Goal: Task Accomplishment & Management: Complete application form

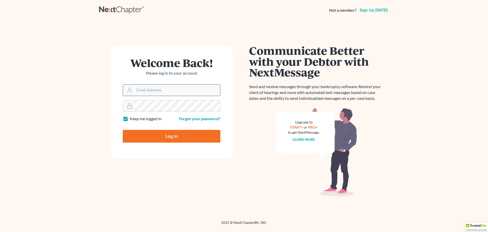
click at [153, 90] on input "Email Address" at bounding box center [178, 89] width 86 height 11
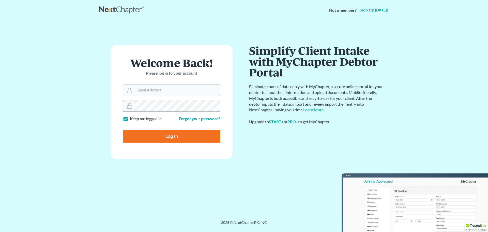
type input "[EMAIL_ADDRESS][DOMAIN_NAME]"
click at [155, 136] on input "Log In" at bounding box center [172, 136] width 98 height 13
type input "Thinking..."
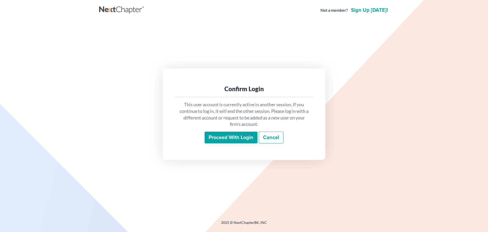
click at [228, 139] on input "Proceed with login" at bounding box center [231, 137] width 53 height 12
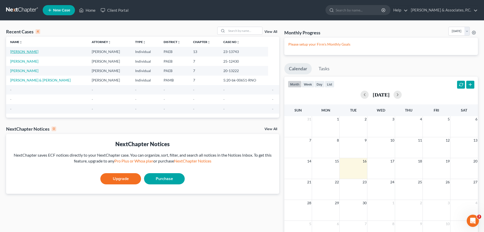
click at [19, 51] on link "Patton, Cecil" at bounding box center [24, 51] width 28 height 4
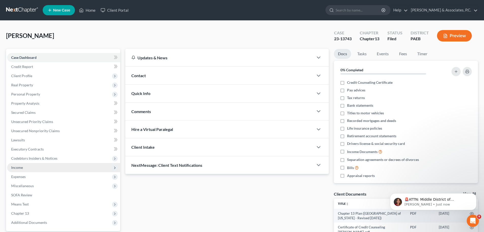
click at [115, 165] on icon at bounding box center [115, 168] width 6 height 6
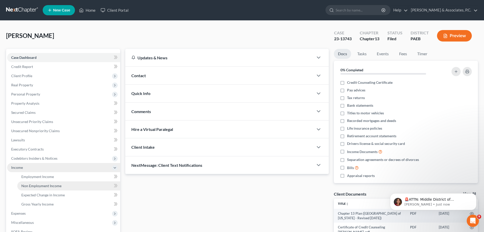
click at [81, 189] on link "Non Employment Income" at bounding box center [68, 185] width 103 height 9
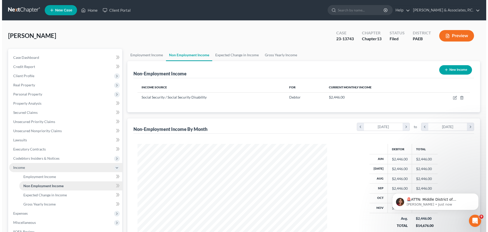
scroll to position [95, 200]
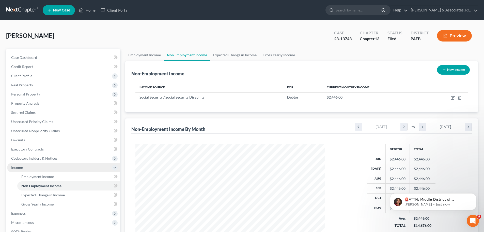
click at [465, 68] on button "New Income" at bounding box center [453, 69] width 33 height 9
select select "0"
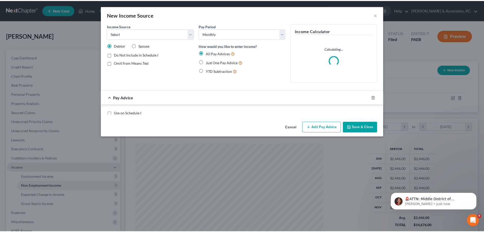
scroll to position [96, 202]
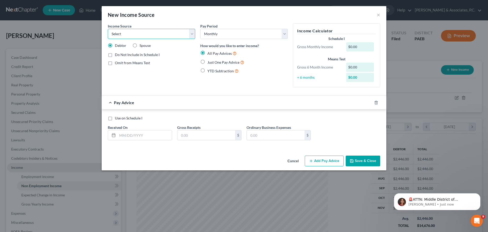
click at [191, 32] on select "Select Unemployment Disability (from employer) Pension Retirement Social Securi…" at bounding box center [151, 34] width 87 height 10
select select "9"
click at [108, 29] on select "Select Unemployment Disability (from employer) Pension Retirement Social Securi…" at bounding box center [151, 34] width 87 height 10
click at [207, 61] on label "Just One Pay Advice" at bounding box center [225, 62] width 37 height 6
click at [210, 61] on input "Just One Pay Advice" at bounding box center [211, 60] width 3 height 3
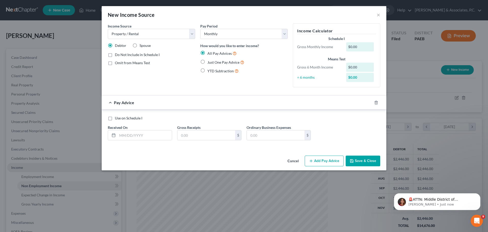
radio input "true"
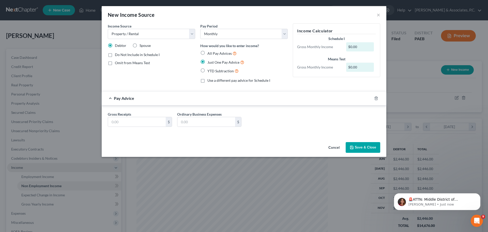
click at [365, 46] on div "$0.00" at bounding box center [360, 46] width 28 height 9
click at [148, 124] on input "text" at bounding box center [137, 122] width 58 height 10
type input "1,400.00"
click at [364, 147] on button "Save & Close" at bounding box center [363, 147] width 35 height 11
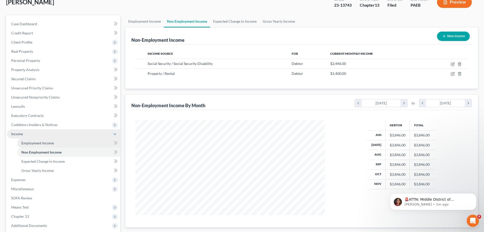
scroll to position [76, 0]
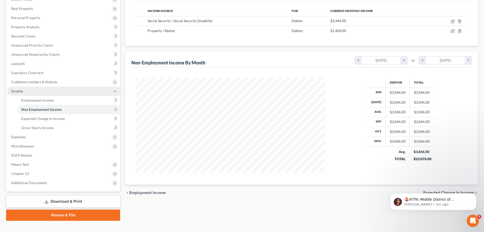
click at [60, 200] on link "Download & Print" at bounding box center [63, 201] width 114 height 12
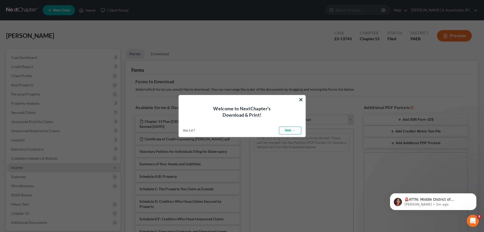
click at [293, 130] on link "Next →" at bounding box center [290, 130] width 22 height 8
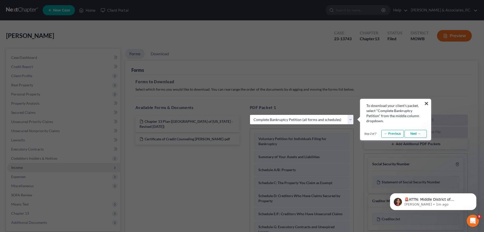
click at [414, 133] on link "Next →" at bounding box center [416, 134] width 22 height 8
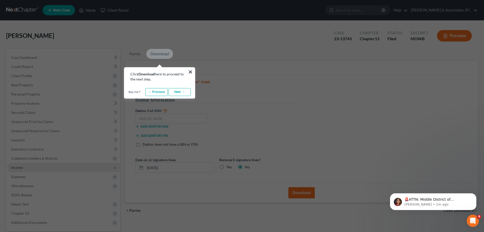
click at [173, 95] on link "Next →" at bounding box center [180, 92] width 22 height 8
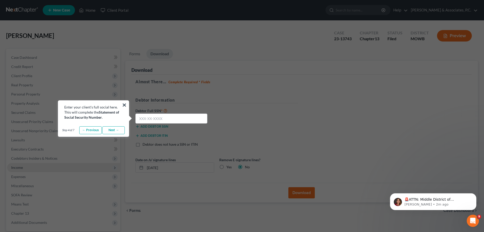
click at [114, 129] on link "Next →" at bounding box center [113, 130] width 22 height 8
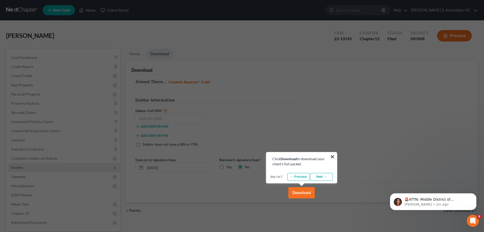
click at [320, 176] on link "Next →" at bounding box center [322, 177] width 22 height 8
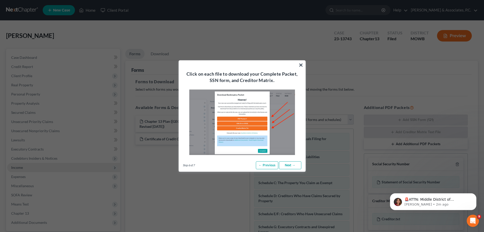
click at [292, 166] on link "Next →" at bounding box center [290, 165] width 22 height 8
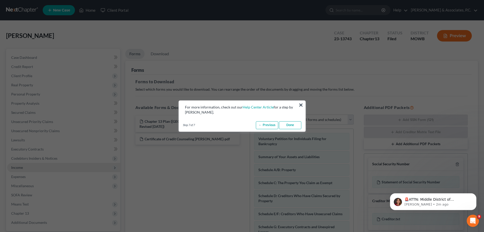
click at [286, 125] on link "Done" at bounding box center [290, 125] width 22 height 8
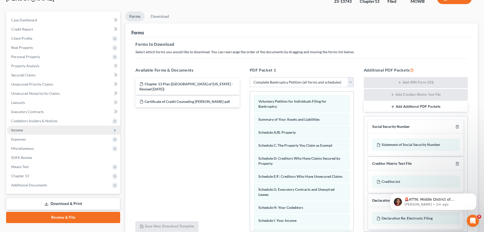
scroll to position [83, 0]
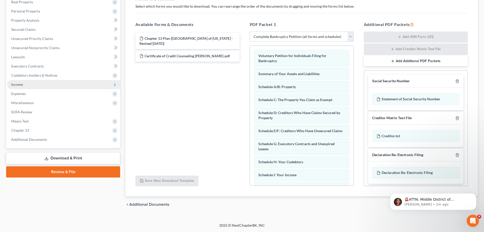
click at [350, 37] on select "Choose Default Petition PDF Packet Complete Bankruptcy Petition (all forms and …" at bounding box center [302, 37] width 104 height 10
select select "2"
click at [250, 32] on select "Choose Default Petition PDF Packet Complete Bankruptcy Petition (all forms and …" at bounding box center [302, 37] width 104 height 10
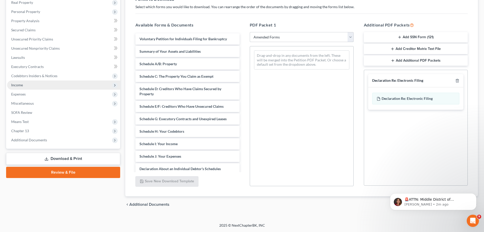
scroll to position [82, 0]
click at [169, 145] on span "Schedule I: Your Income" at bounding box center [159, 143] width 38 height 4
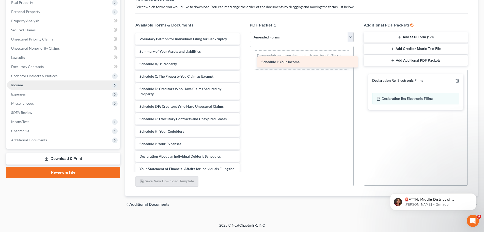
drag, startPoint x: 169, startPoint y: 145, endPoint x: 291, endPoint y: 63, distance: 147.0
click at [244, 63] on div "Schedule I: Your Income Voluntary Petition for Individuals Filing for Bankruptc…" at bounding box center [187, 139] width 112 height 213
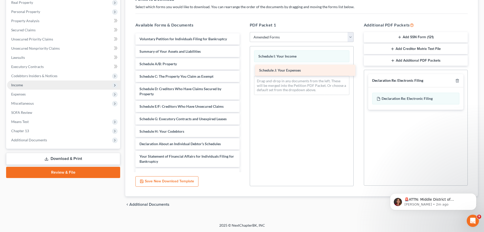
drag, startPoint x: 164, startPoint y: 141, endPoint x: 284, endPoint y: 68, distance: 140.5
click at [244, 68] on div "Schedule J: Your Expenses Voluntary Petition for Individuals Filing for Bankrup…" at bounding box center [187, 133] width 112 height 201
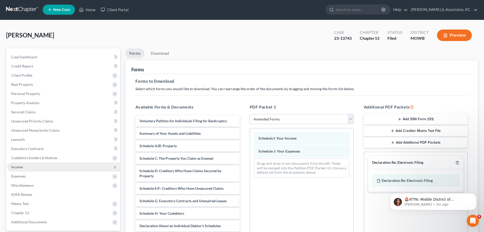
scroll to position [0, 0]
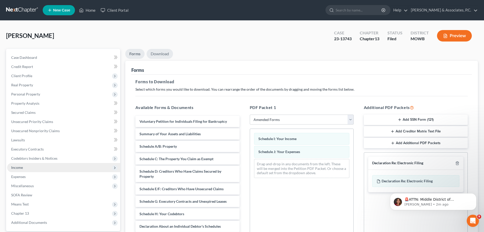
click at [156, 52] on link "Download" at bounding box center [160, 54] width 26 height 10
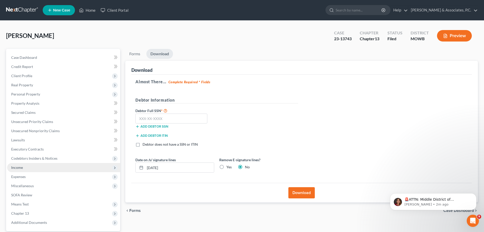
click at [297, 191] on button "Download" at bounding box center [302, 192] width 26 height 11
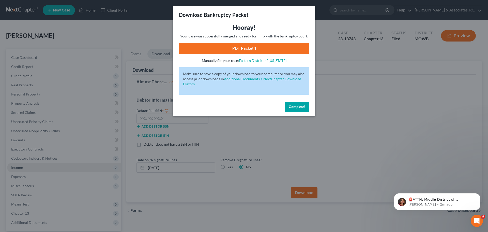
click at [237, 50] on link "PDF Packet 1" at bounding box center [244, 48] width 130 height 11
click at [297, 111] on button "Complete!" at bounding box center [297, 107] width 24 height 10
